Goal: Contribute content

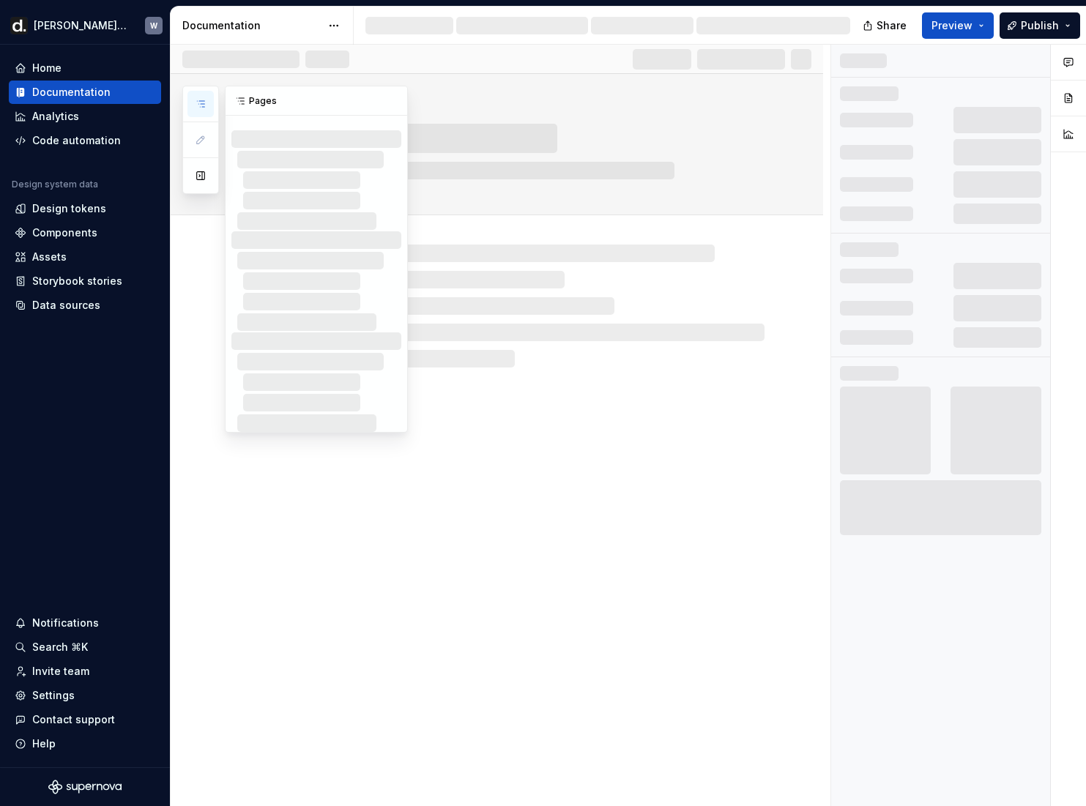
click at [196, 96] on button "button" at bounding box center [200, 104] width 26 height 26
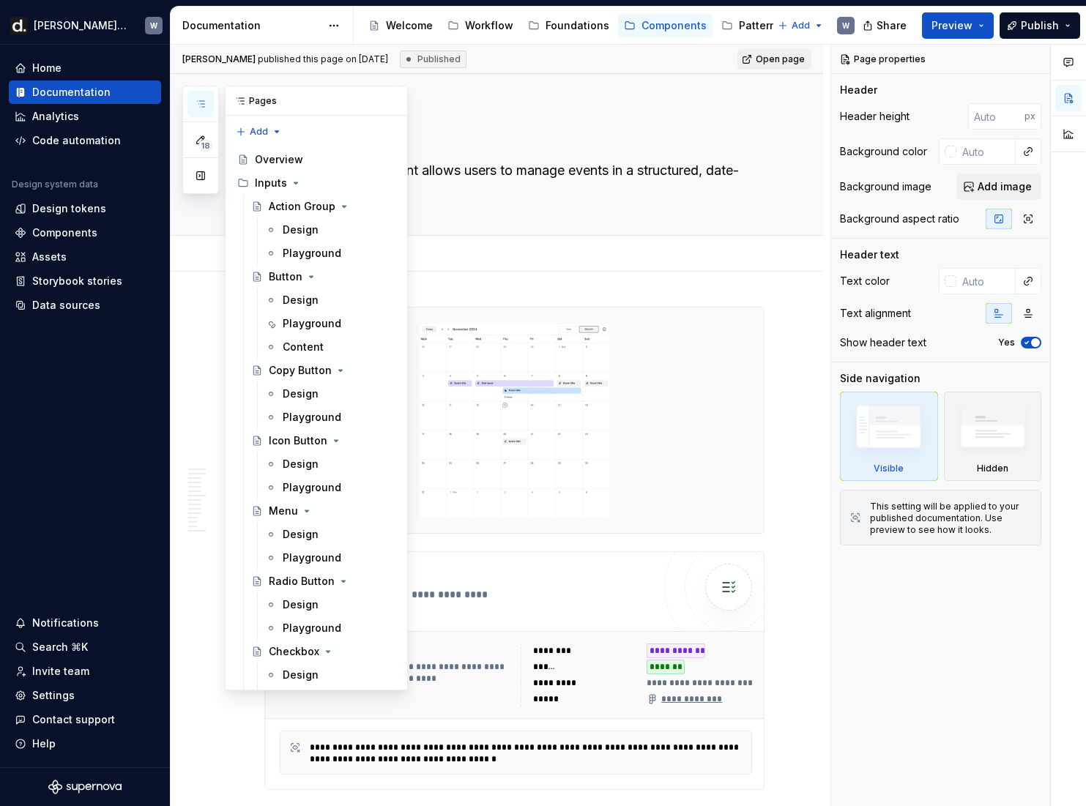
click at [202, 108] on icon "button" at bounding box center [201, 104] width 12 height 12
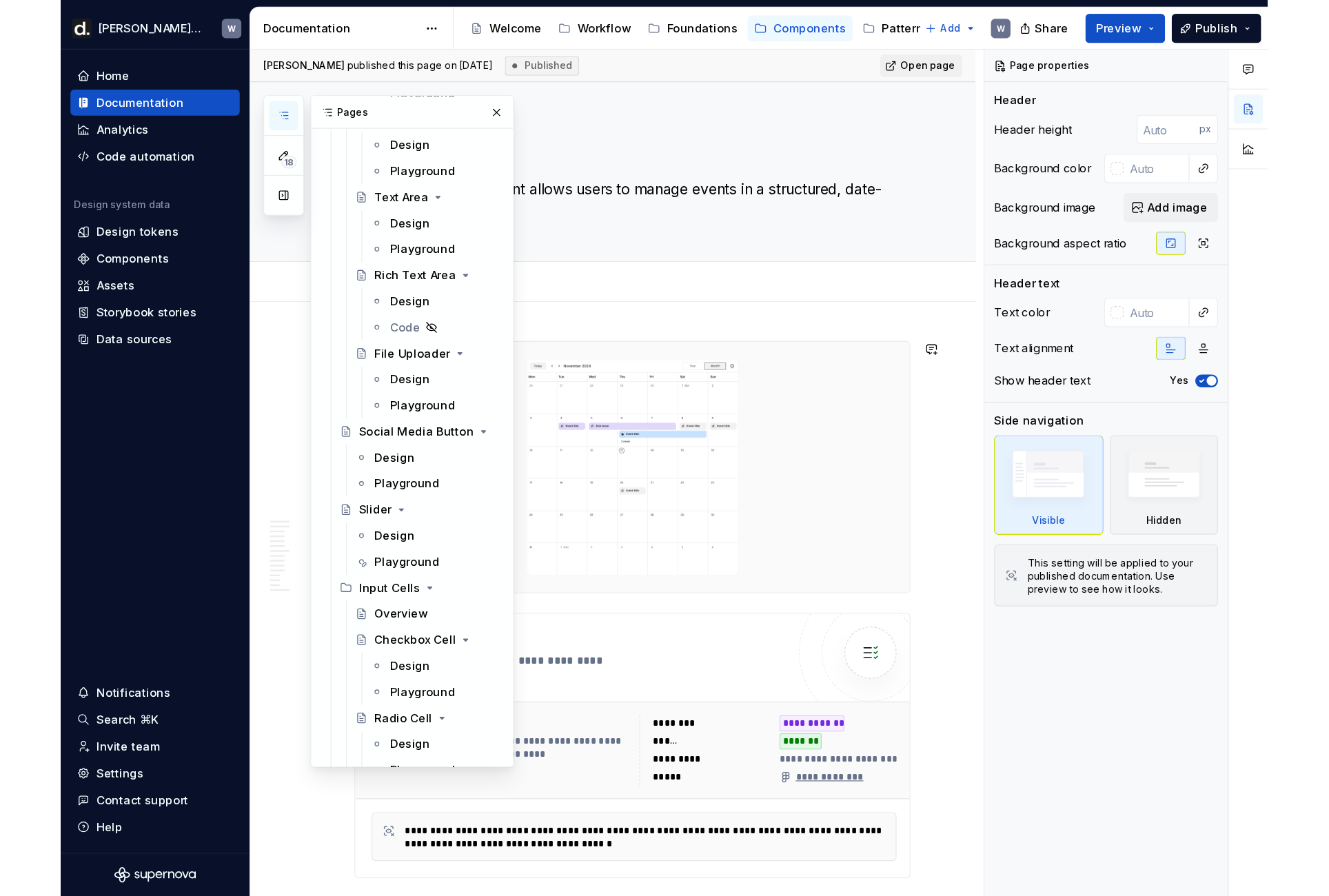
scroll to position [1706, 0]
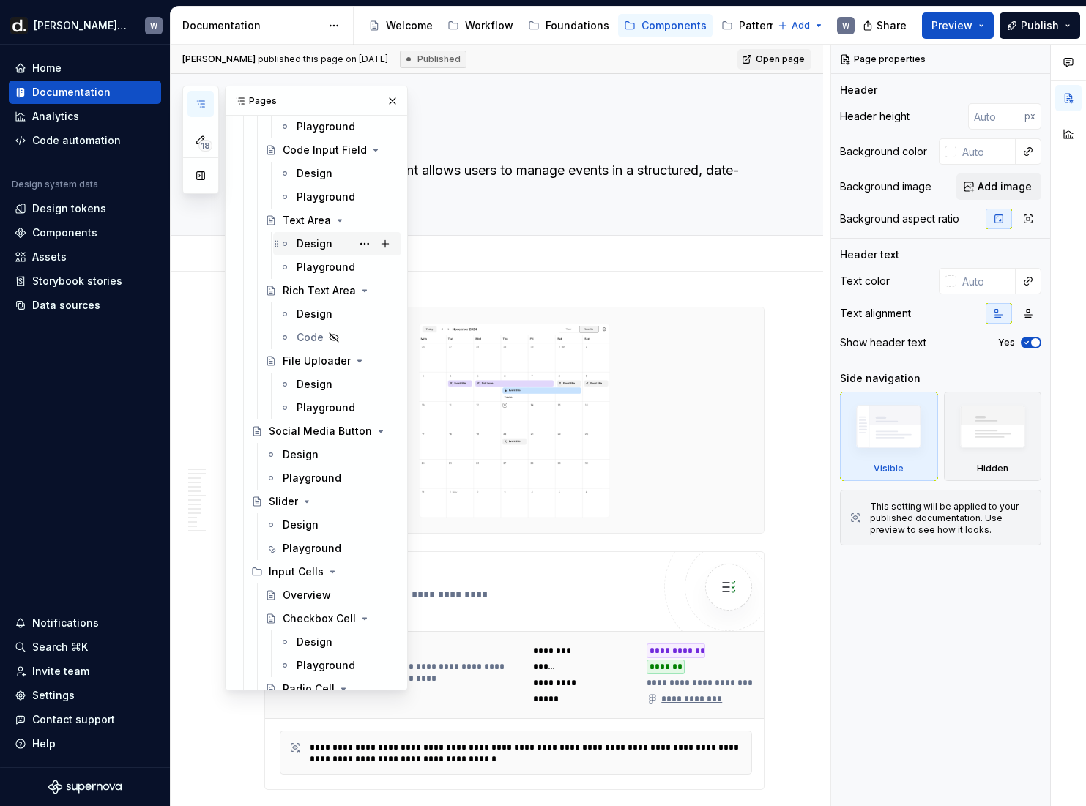
click at [318, 242] on div "Design" at bounding box center [315, 243] width 36 height 15
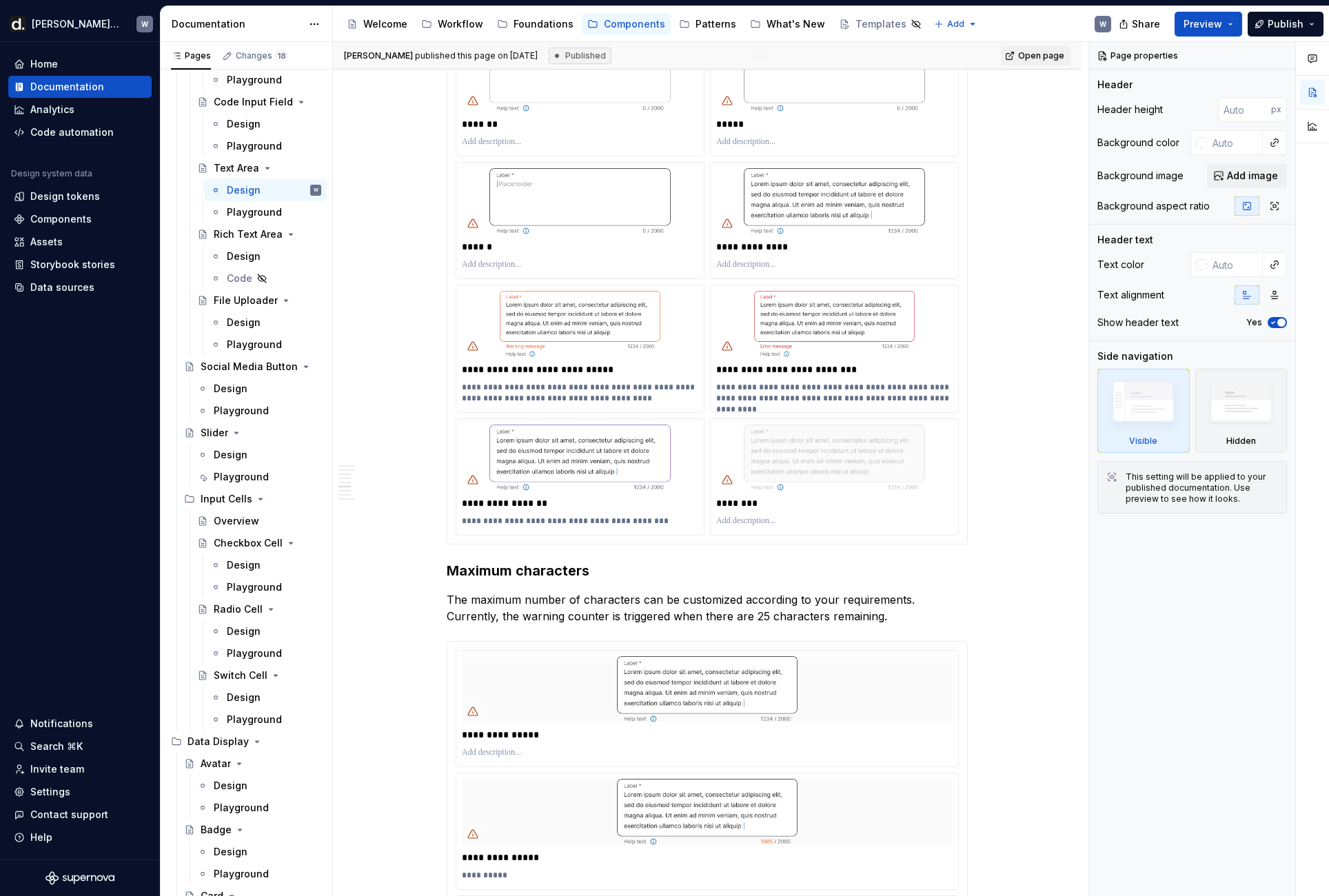
scroll to position [1743, 0]
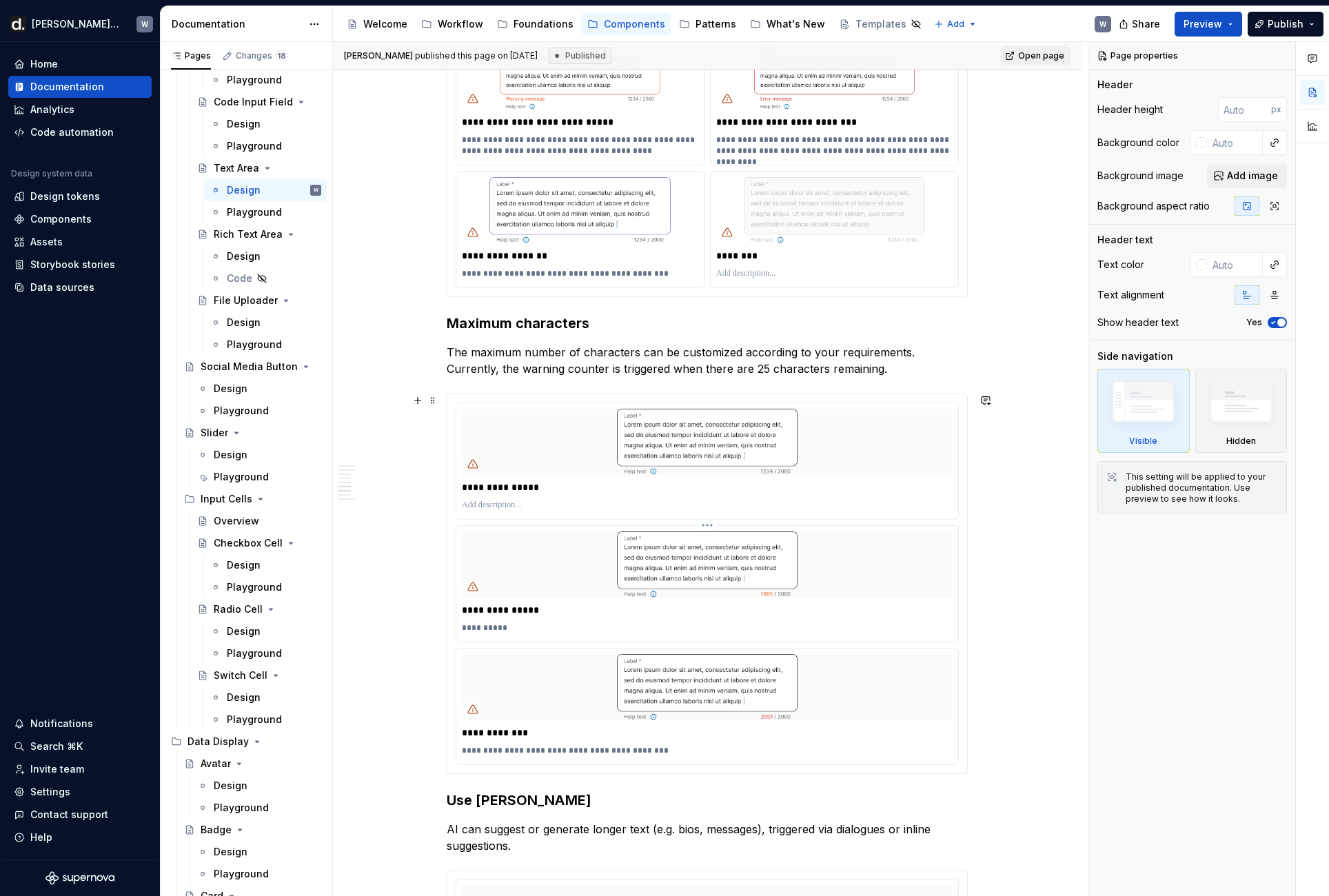
click at [665, 554] on img at bounding box center [707, 564] width 287 height 66
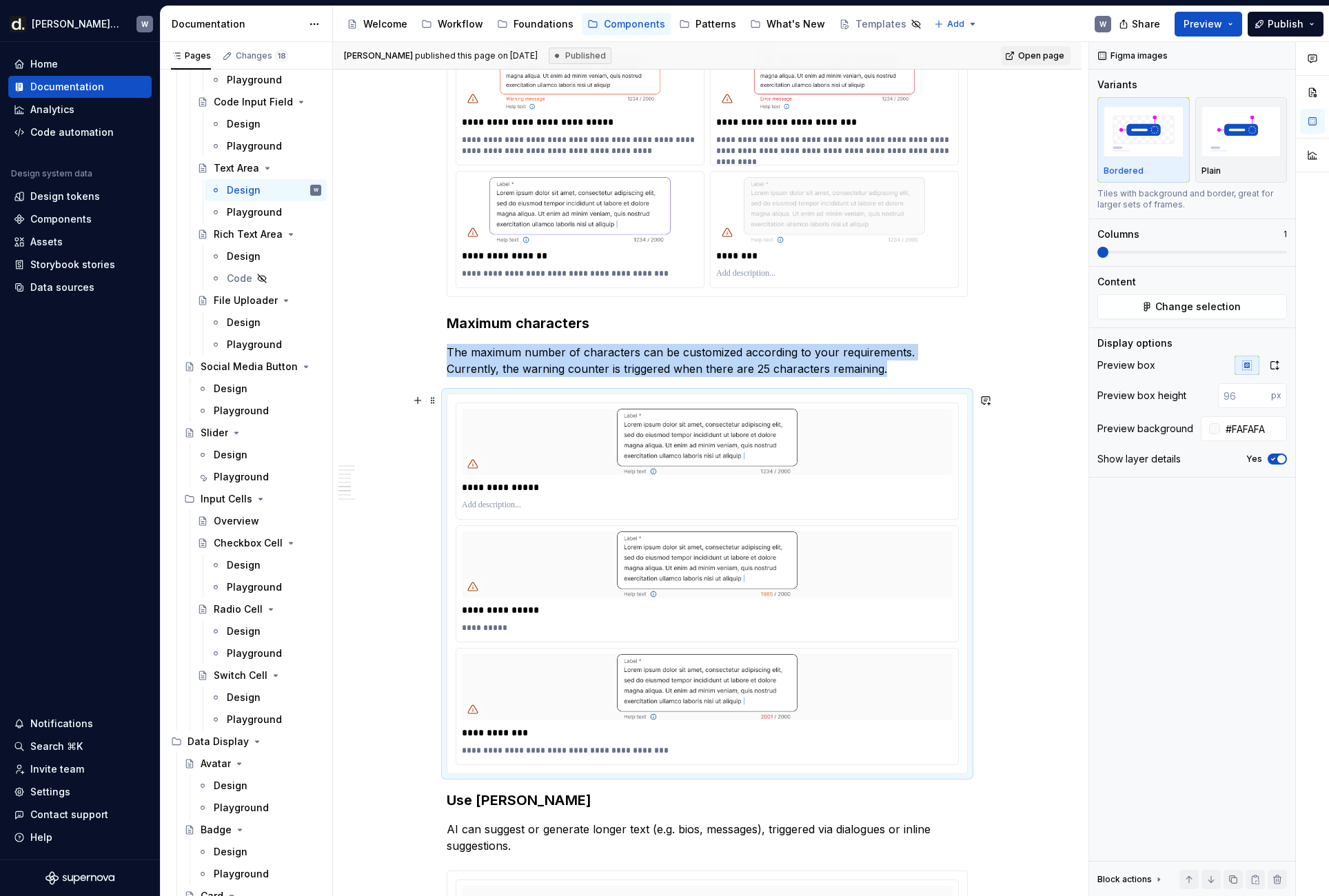
click at [702, 523] on div "**********" at bounding box center [707, 584] width 503 height 362
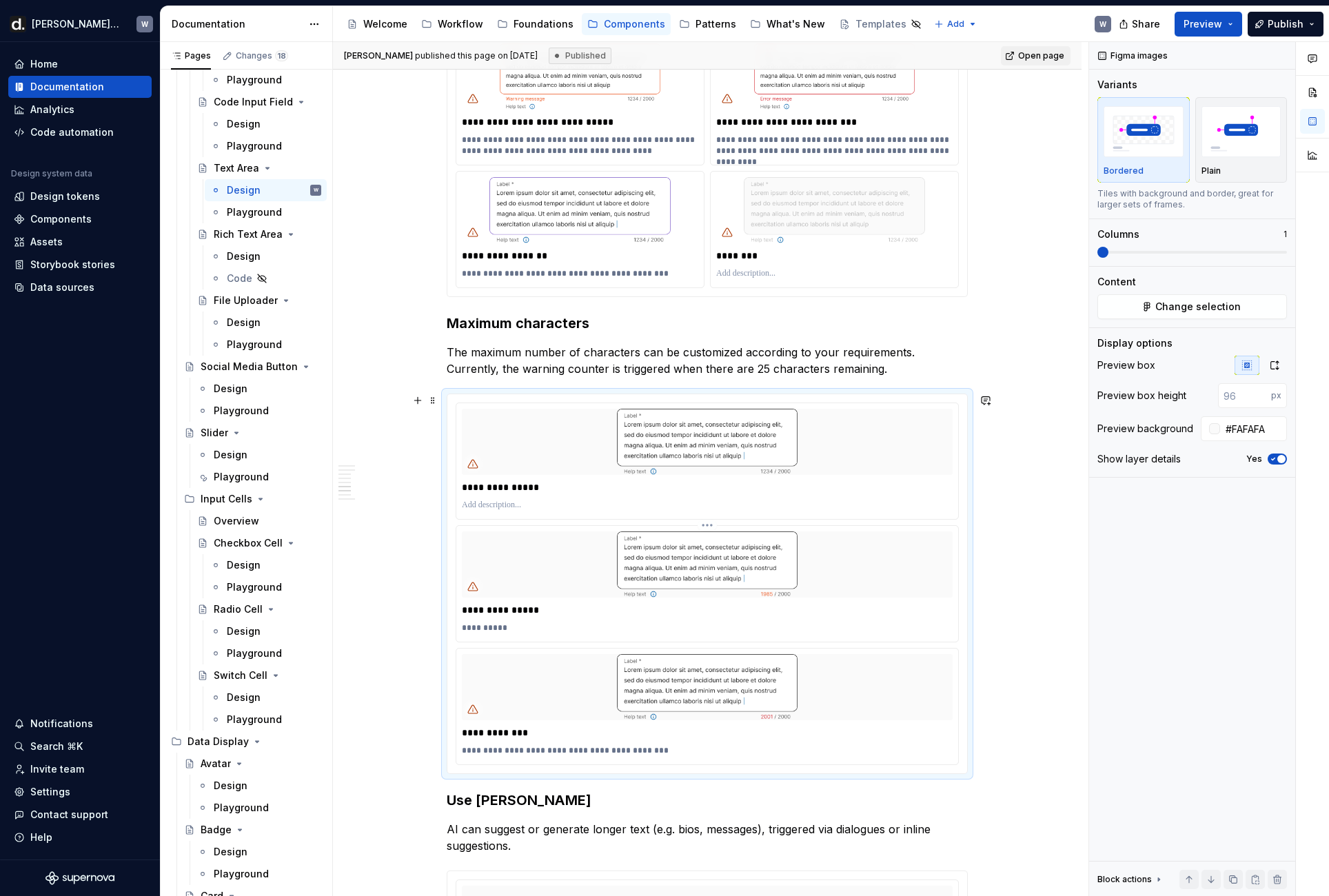
click at [710, 526] on html "[PERSON_NAME] UI W Home Documentation Analytics Code automation Design system d…" at bounding box center [664, 448] width 1329 height 896
click at [754, 647] on div "Delete item" at bounding box center [784, 648] width 115 height 14
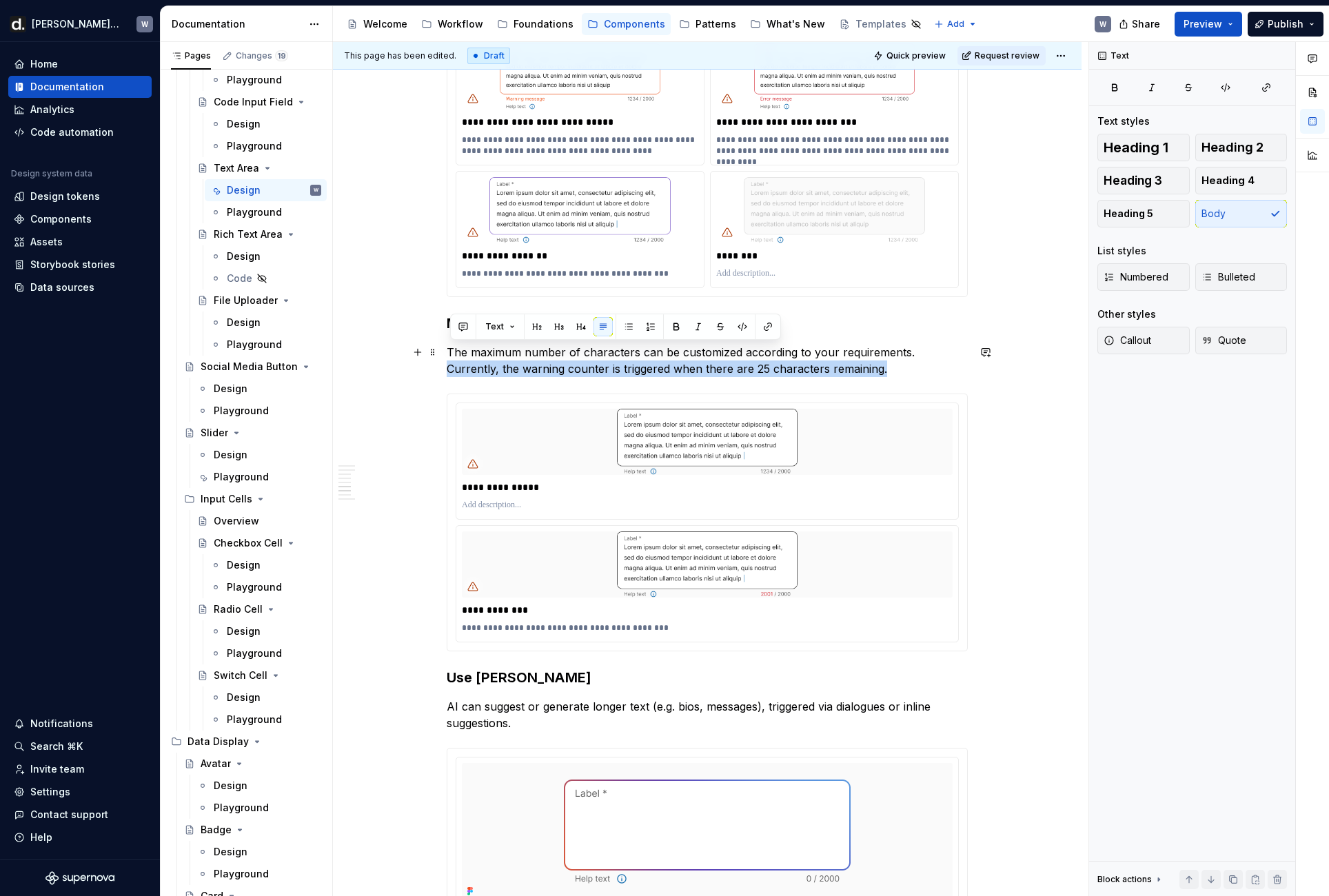
drag, startPoint x: 452, startPoint y: 369, endPoint x: 943, endPoint y: 360, distance: 491.1
click at [943, 360] on p "The maximum number of characters can be customized according to your requiremen…" at bounding box center [706, 360] width 520 height 33
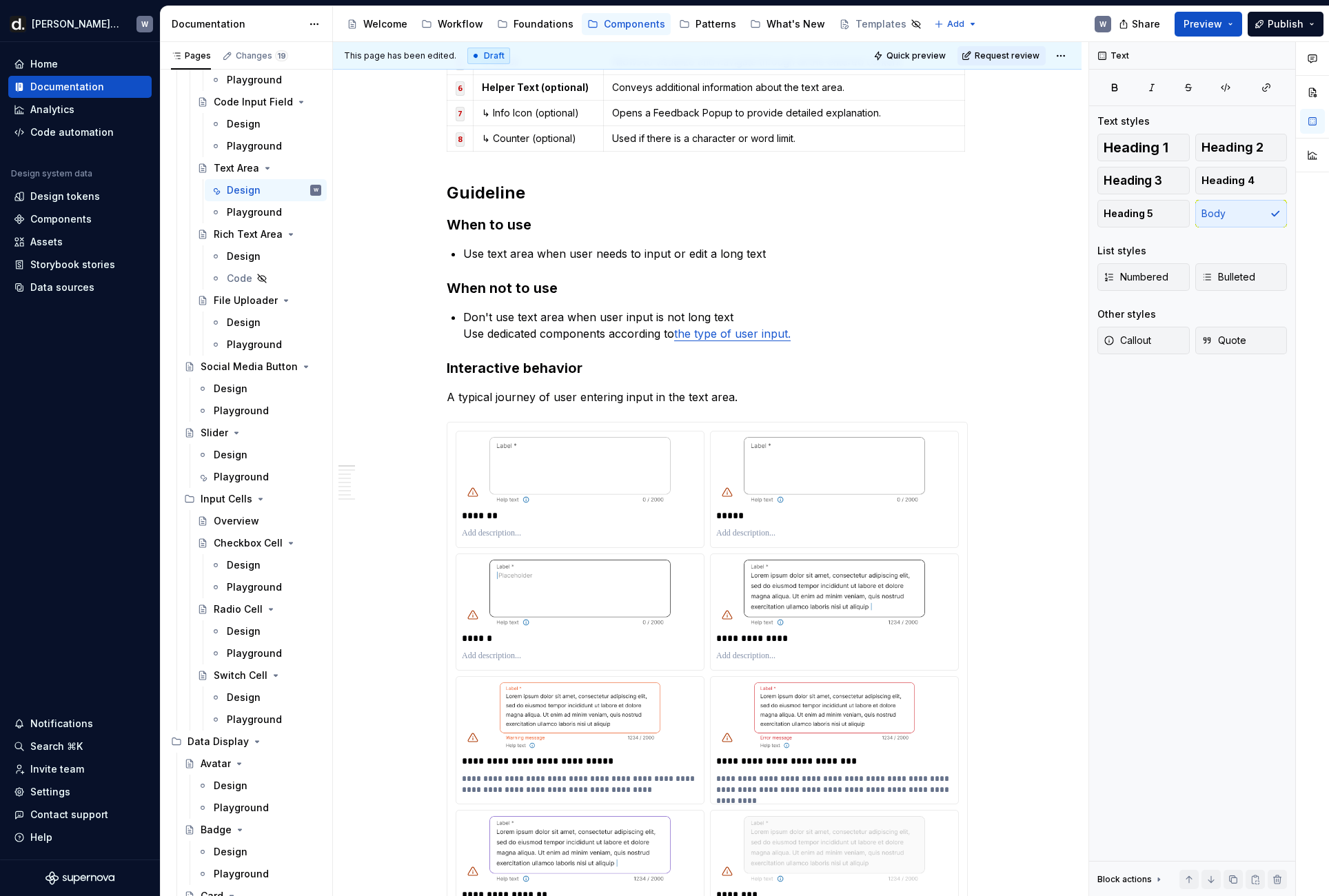
scroll to position [0, 0]
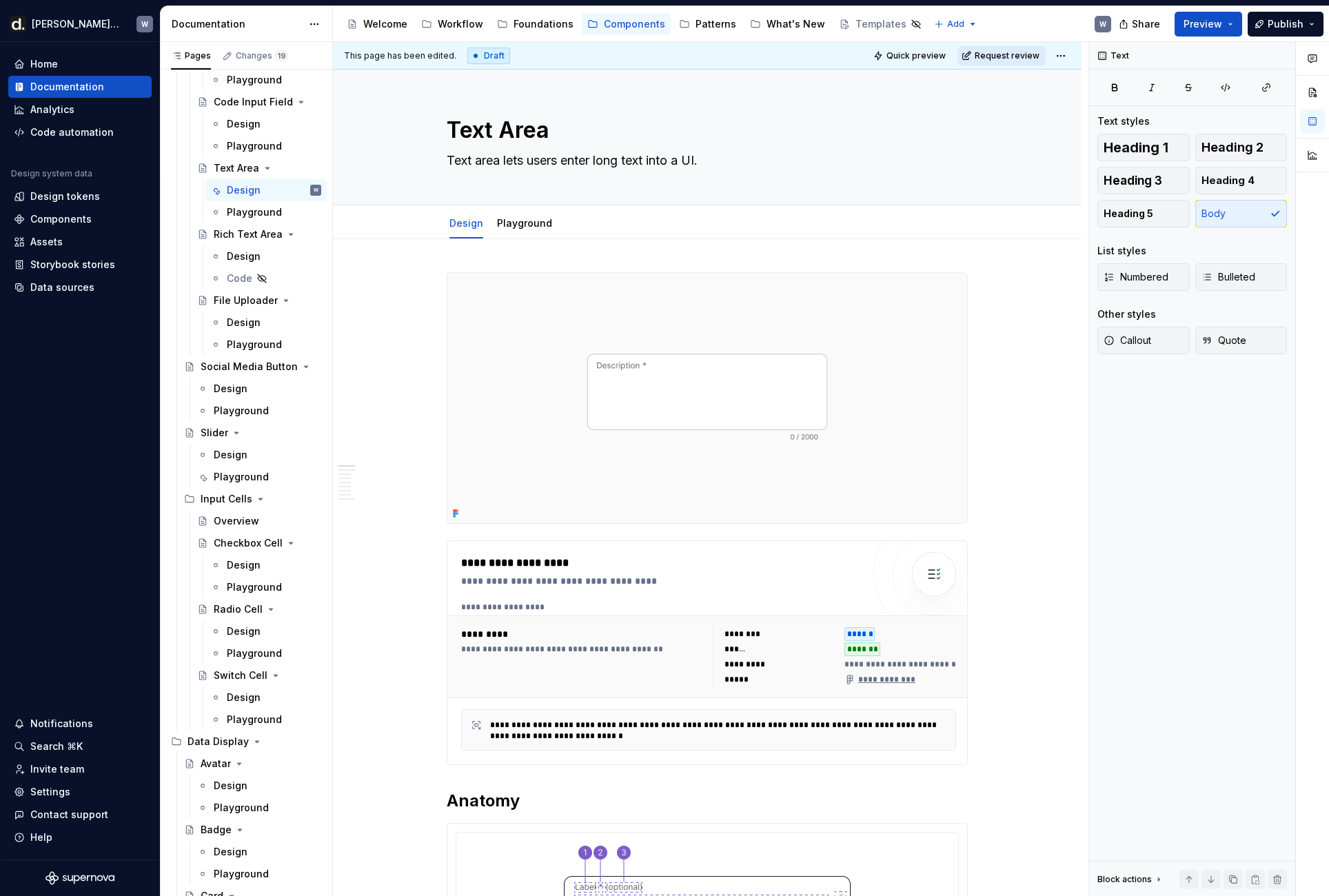
click at [1010, 59] on span "Request review" at bounding box center [1006, 56] width 65 height 11
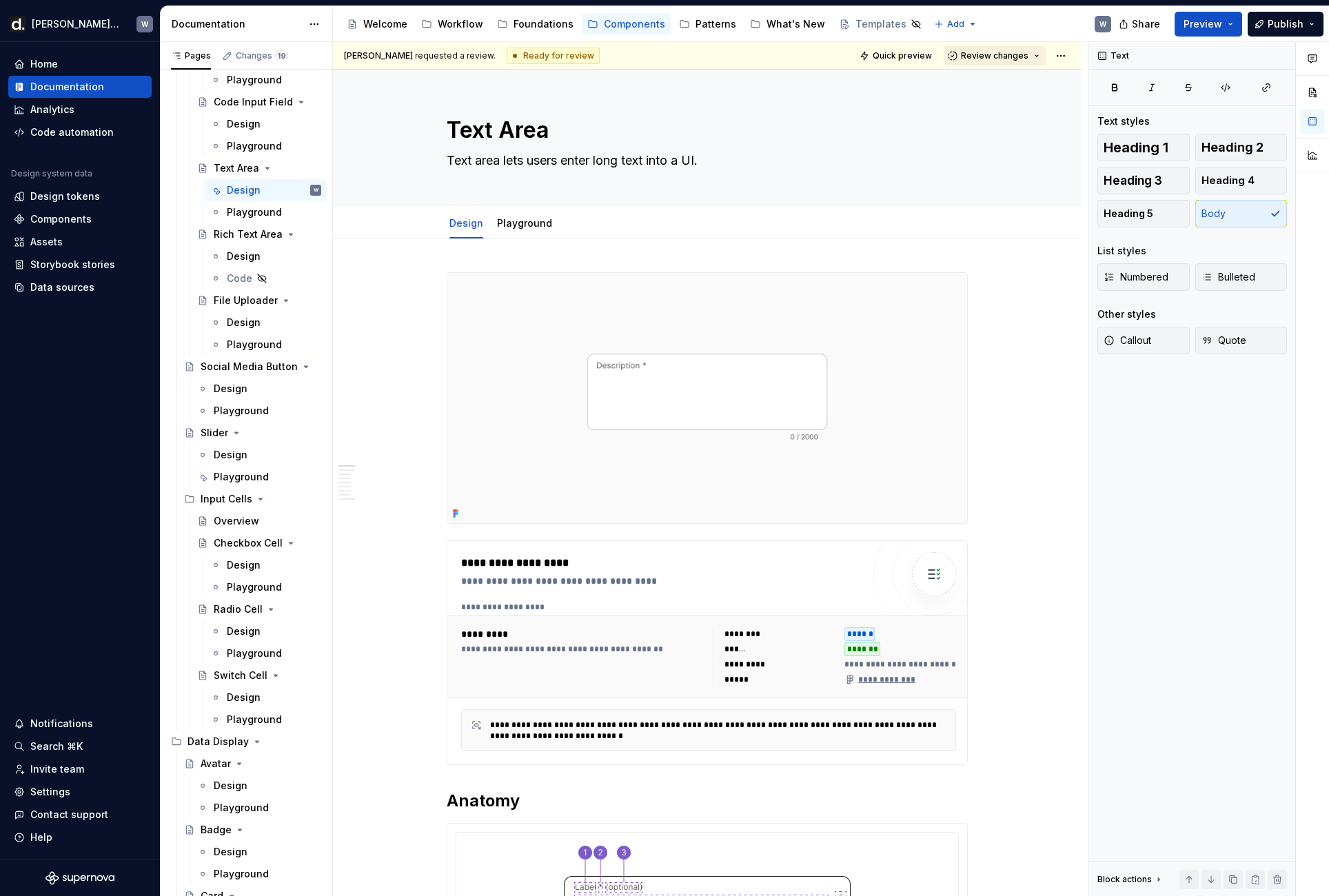
click at [1009, 58] on span "Review changes" at bounding box center [995, 56] width 68 height 11
click at [1004, 81] on div "Approve" at bounding box center [1039, 83] width 120 height 14
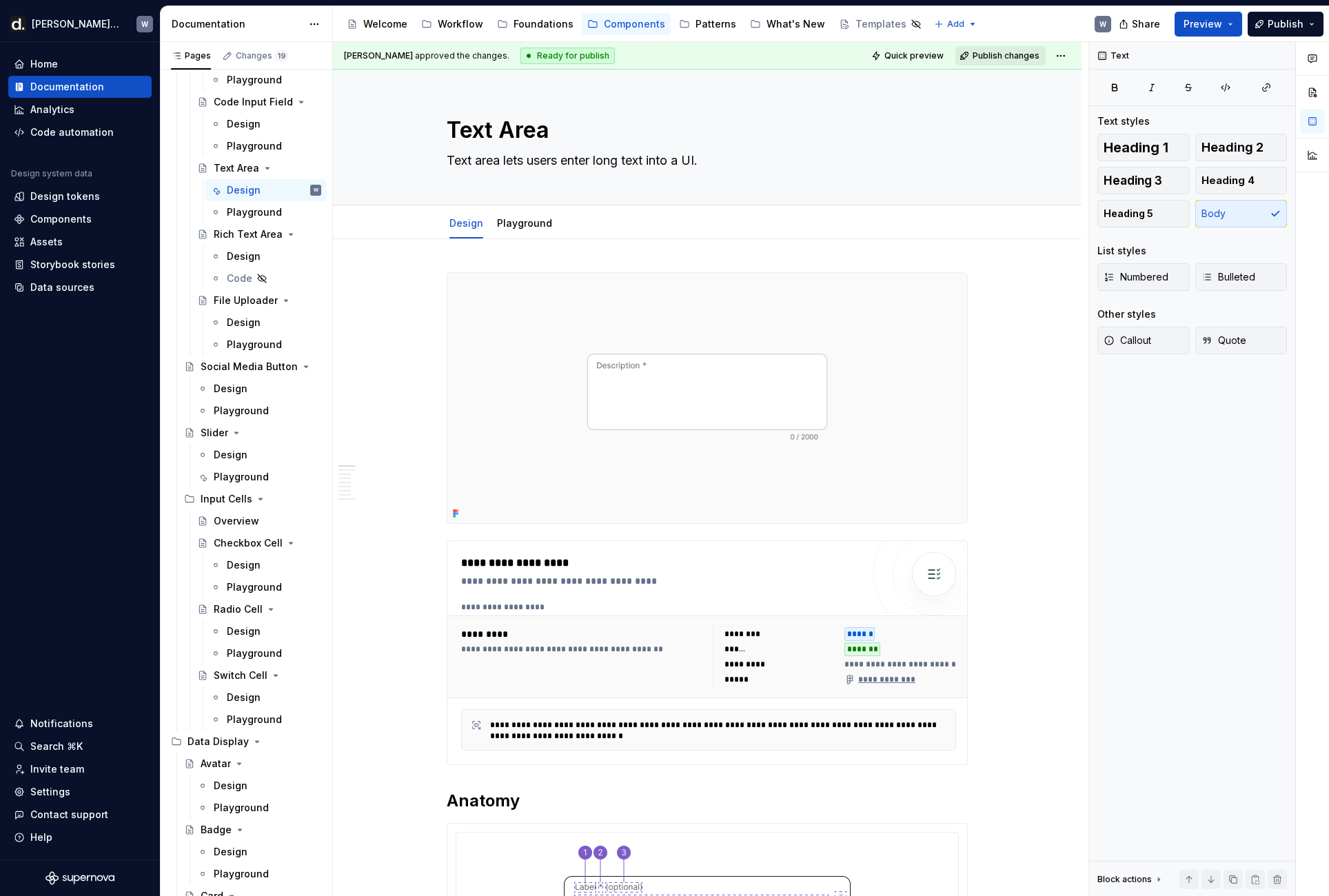
click at [1021, 55] on span "Publish changes" at bounding box center [1005, 56] width 67 height 11
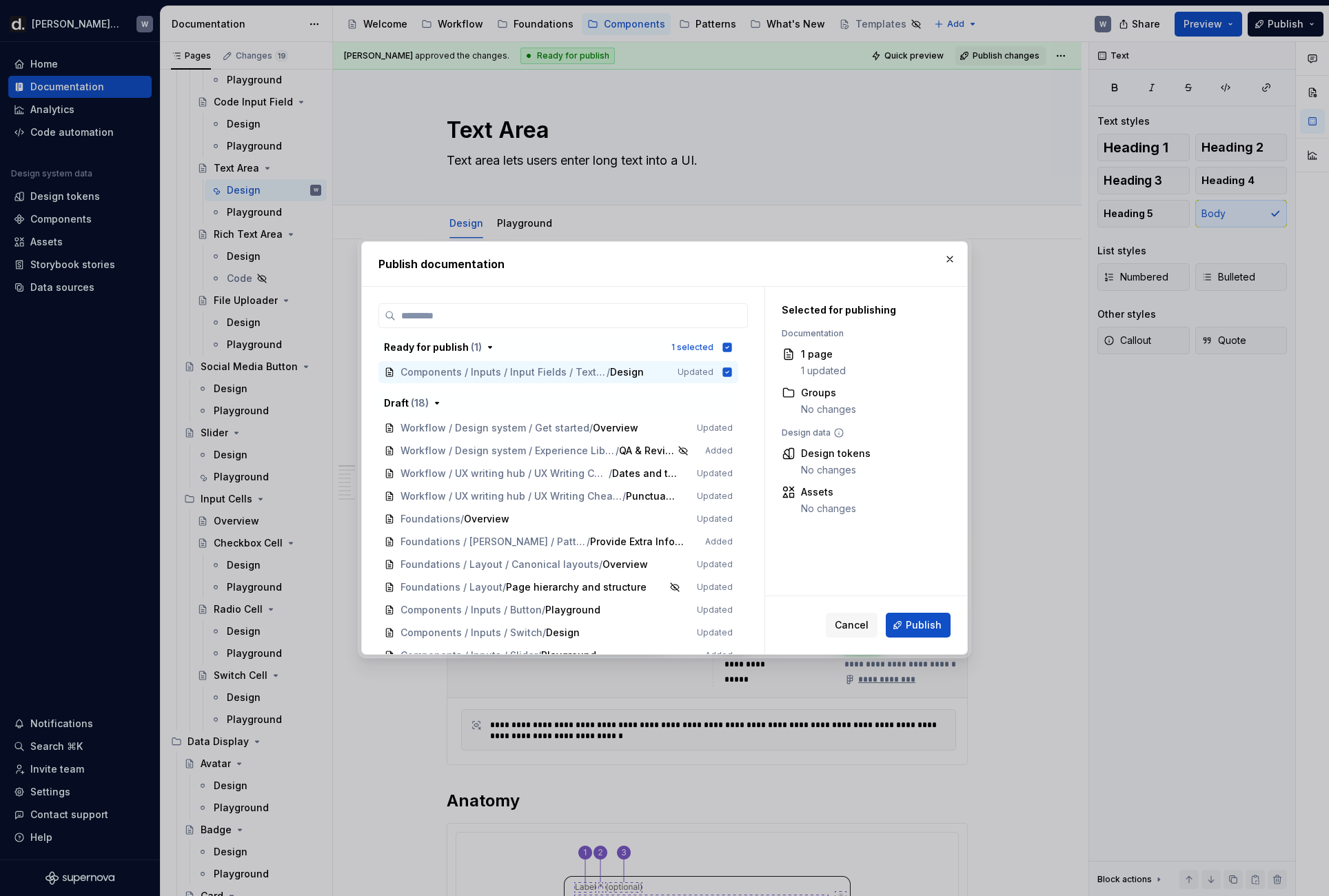
click at [915, 624] on span "Publish" at bounding box center [923, 625] width 36 height 14
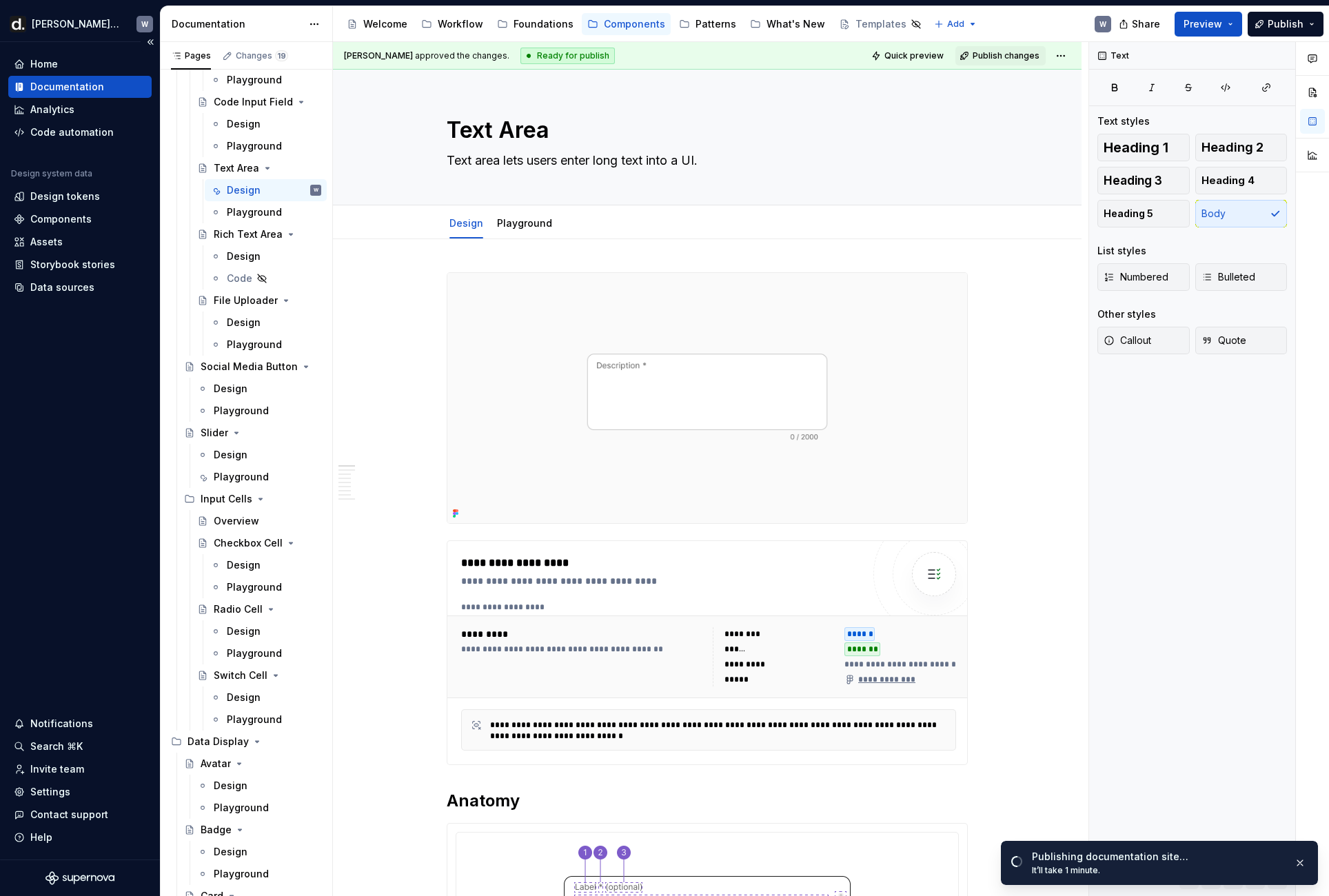
type textarea "*"
